Goal: Transaction & Acquisition: Obtain resource

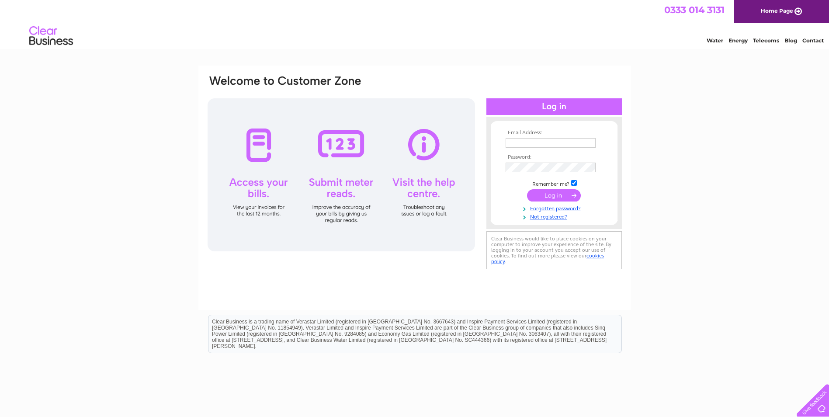
type input "[EMAIL_ADDRESS][DOMAIN_NAME]"
click at [553, 196] on input "submit" at bounding box center [554, 195] width 54 height 12
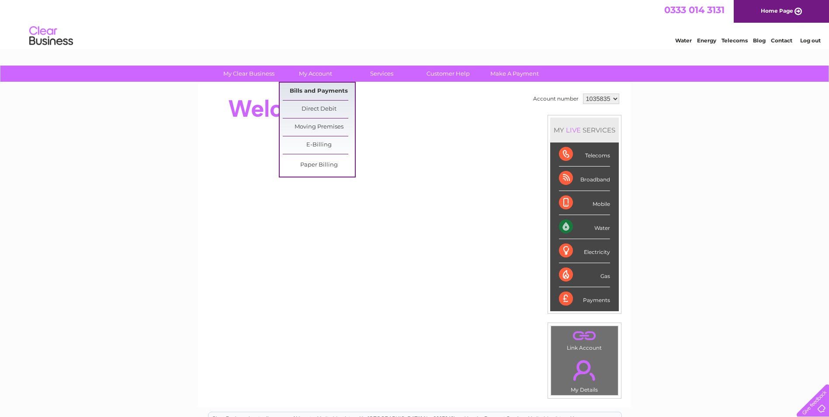
click at [318, 94] on link "Bills and Payments" at bounding box center [319, 91] width 72 height 17
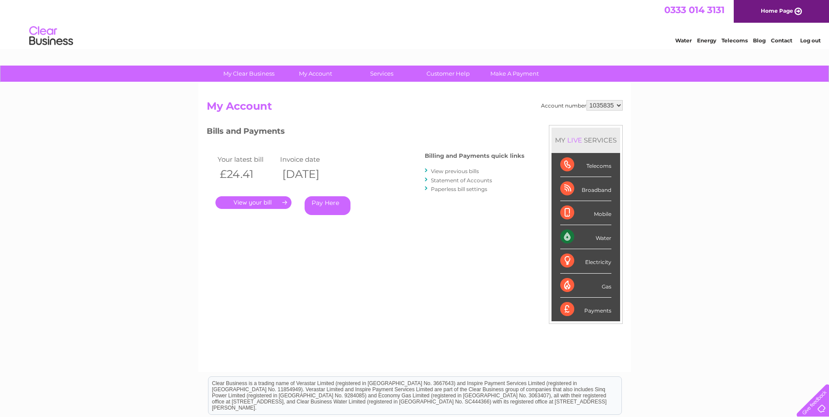
click at [260, 201] on link "." at bounding box center [253, 202] width 76 height 13
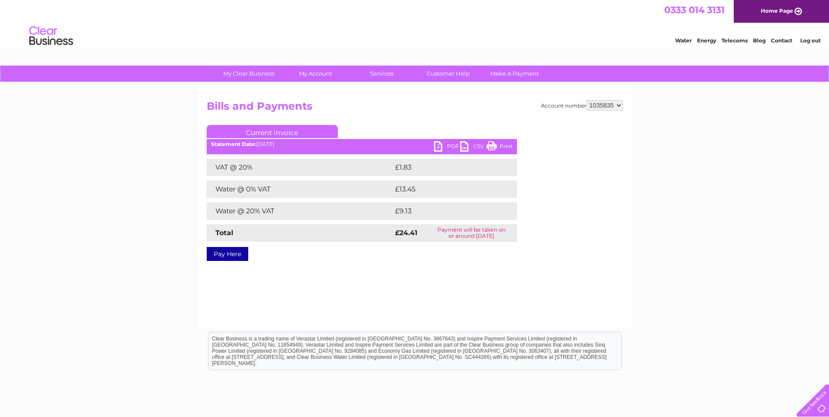
click at [440, 145] on link "PDF" at bounding box center [447, 147] width 26 height 13
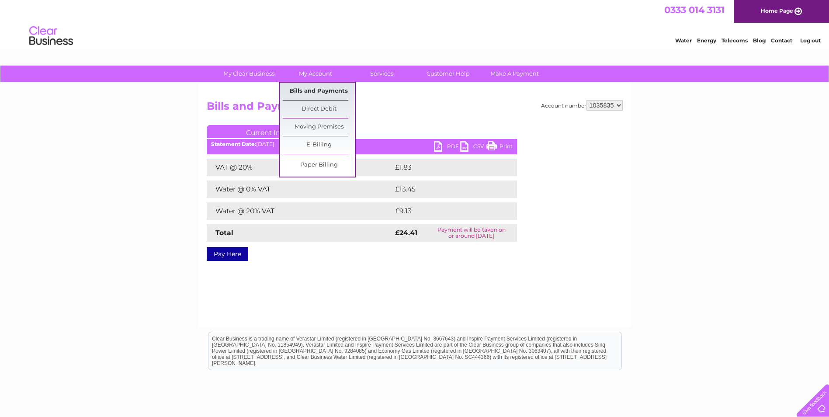
click at [310, 88] on link "Bills and Payments" at bounding box center [319, 91] width 72 height 17
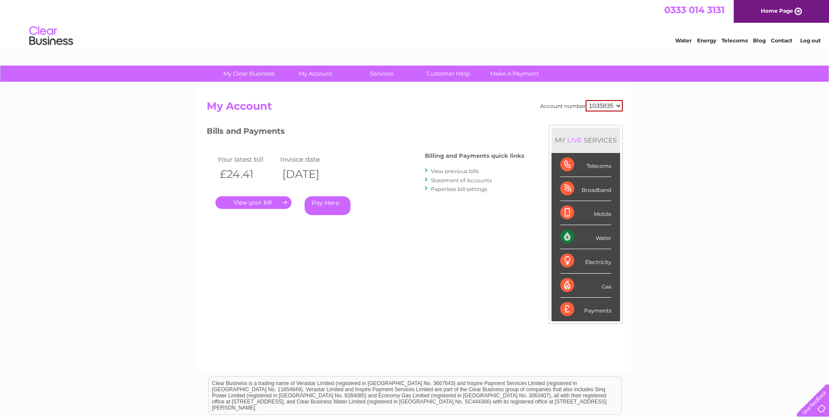
click at [446, 169] on link "View previous bills" at bounding box center [455, 171] width 48 height 7
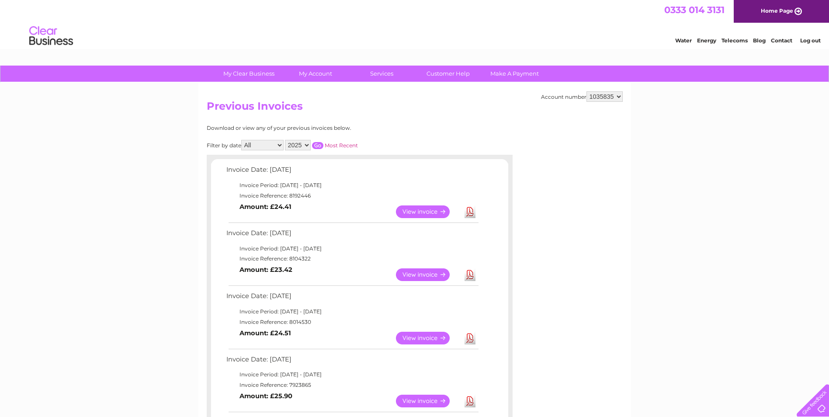
click at [419, 274] on link "View" at bounding box center [428, 274] width 64 height 13
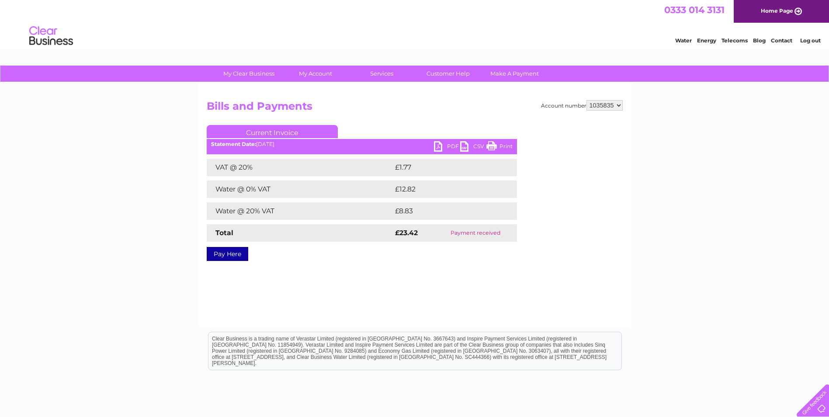
click at [438, 149] on link "PDF" at bounding box center [447, 147] width 26 height 13
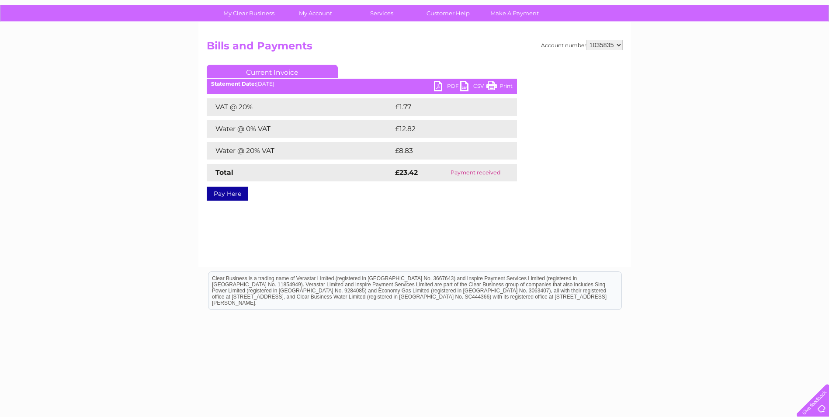
scroll to position [66, 0]
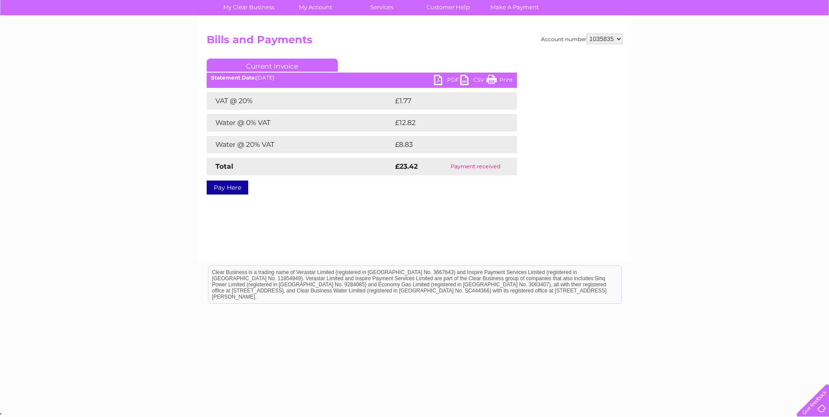
click at [486, 198] on div "Account number 1035835 Bills and Payments Current Invoice PDF CSV Print VAT @ 2…" at bounding box center [414, 138] width 433 height 245
